Goal: Find specific page/section: Find specific page/section

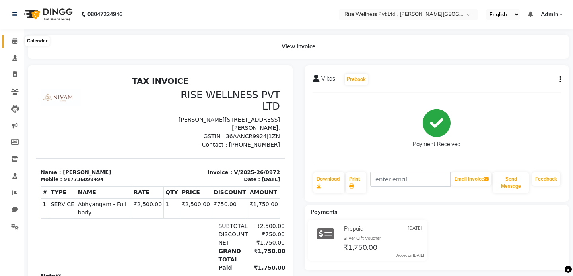
click at [14, 39] on icon at bounding box center [14, 41] width 5 height 6
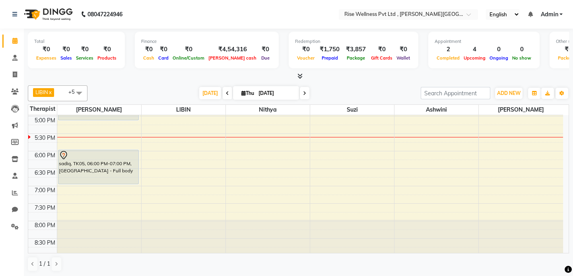
scroll to position [314, 0]
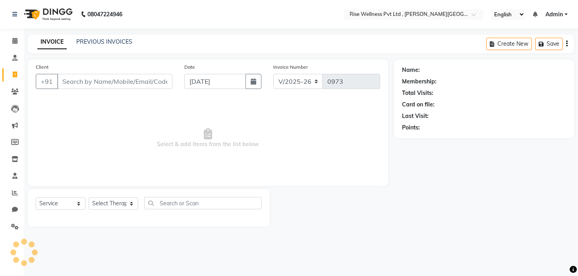
select select "7497"
select select "V"
